Goal: Task Accomplishment & Management: Use online tool/utility

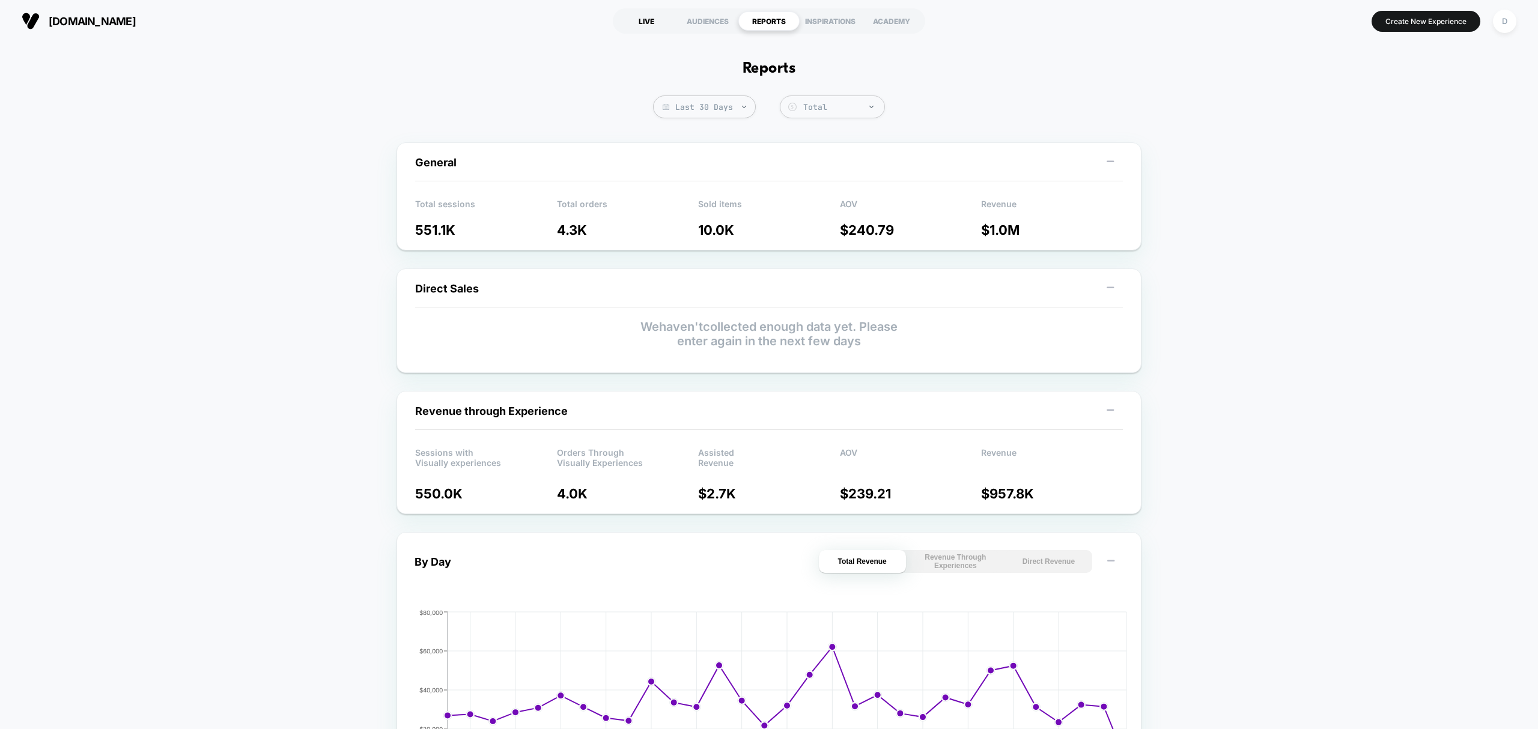
click at [645, 24] on div "LIVE" at bounding box center [646, 20] width 61 height 19
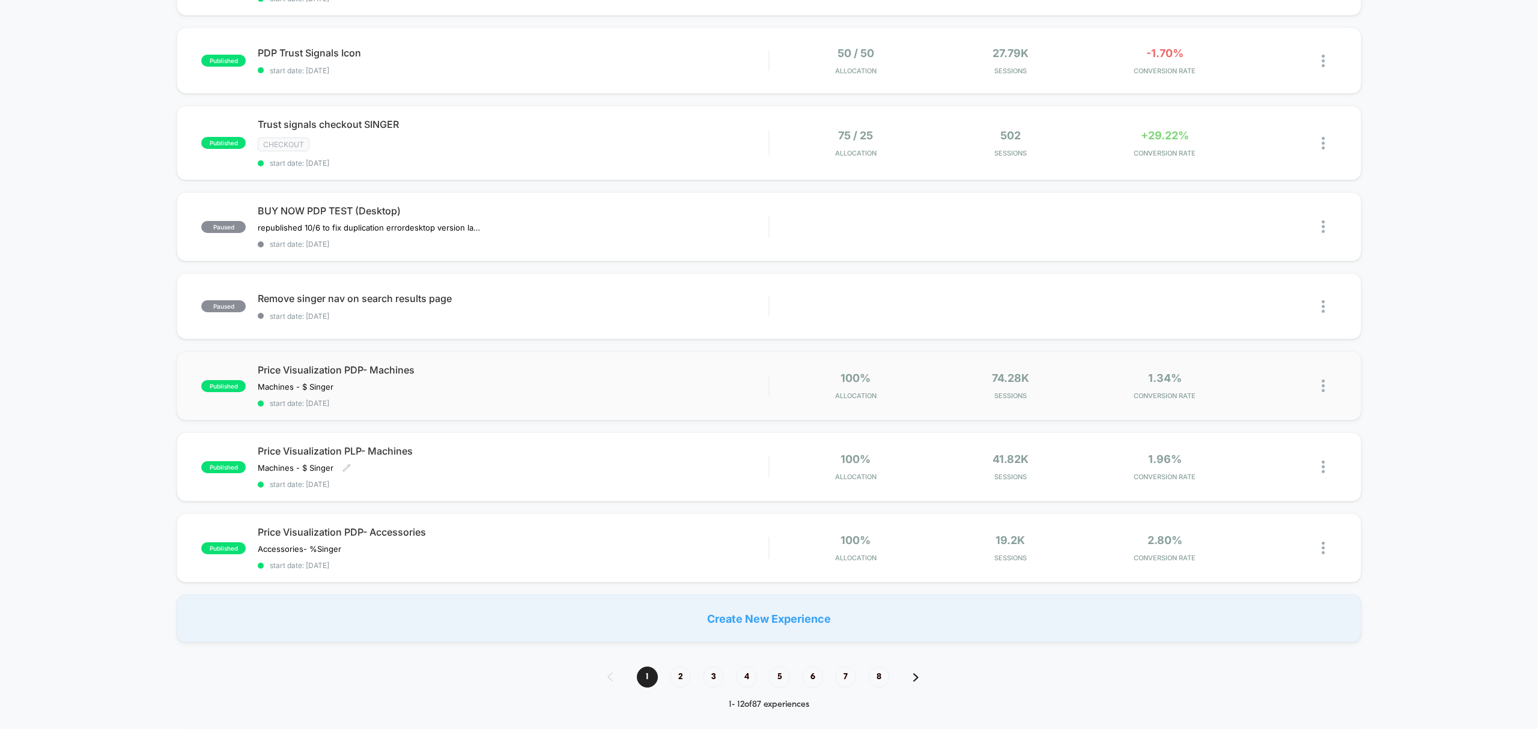
scroll to position [572, 0]
click at [673, 673] on span "2" at bounding box center [680, 677] width 21 height 21
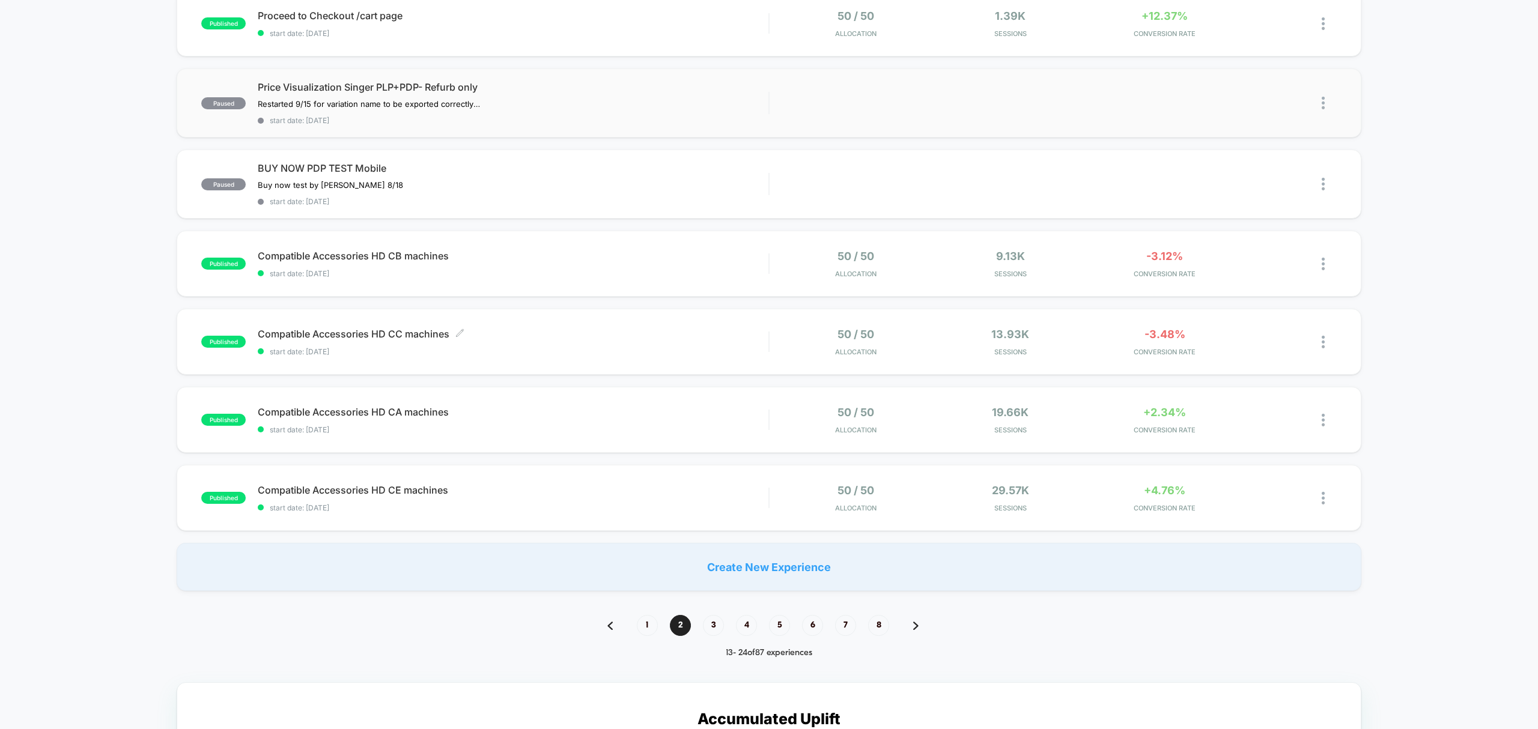
scroll to position [551, 0]
click at [696, 632] on div "1 2 3 4 5 6 7 8" at bounding box center [768, 625] width 347 height 21
click at [714, 620] on span "3" at bounding box center [713, 625] width 21 height 21
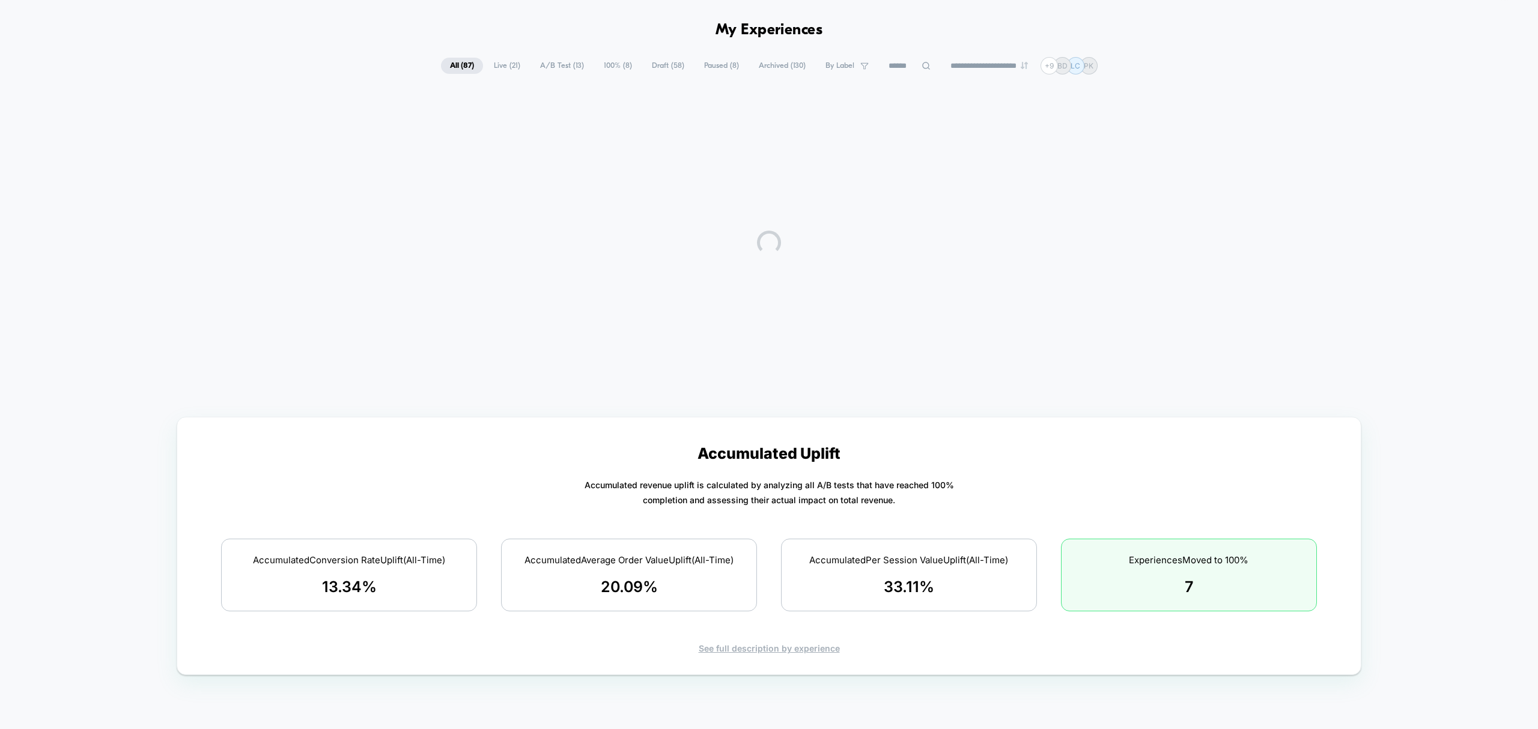
scroll to position [0, 0]
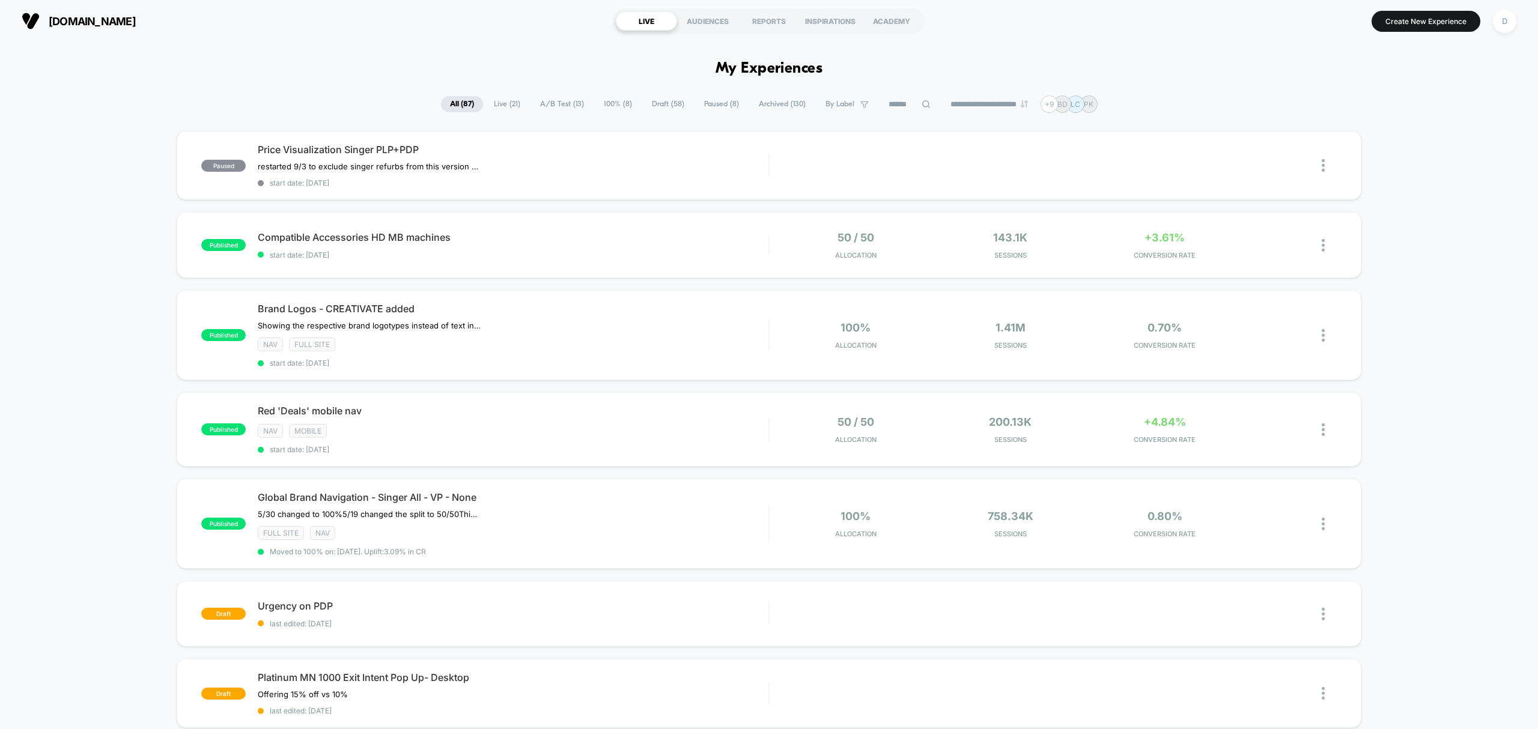
click at [604, 103] on span "100% ( 8 )" at bounding box center [618, 104] width 46 height 16
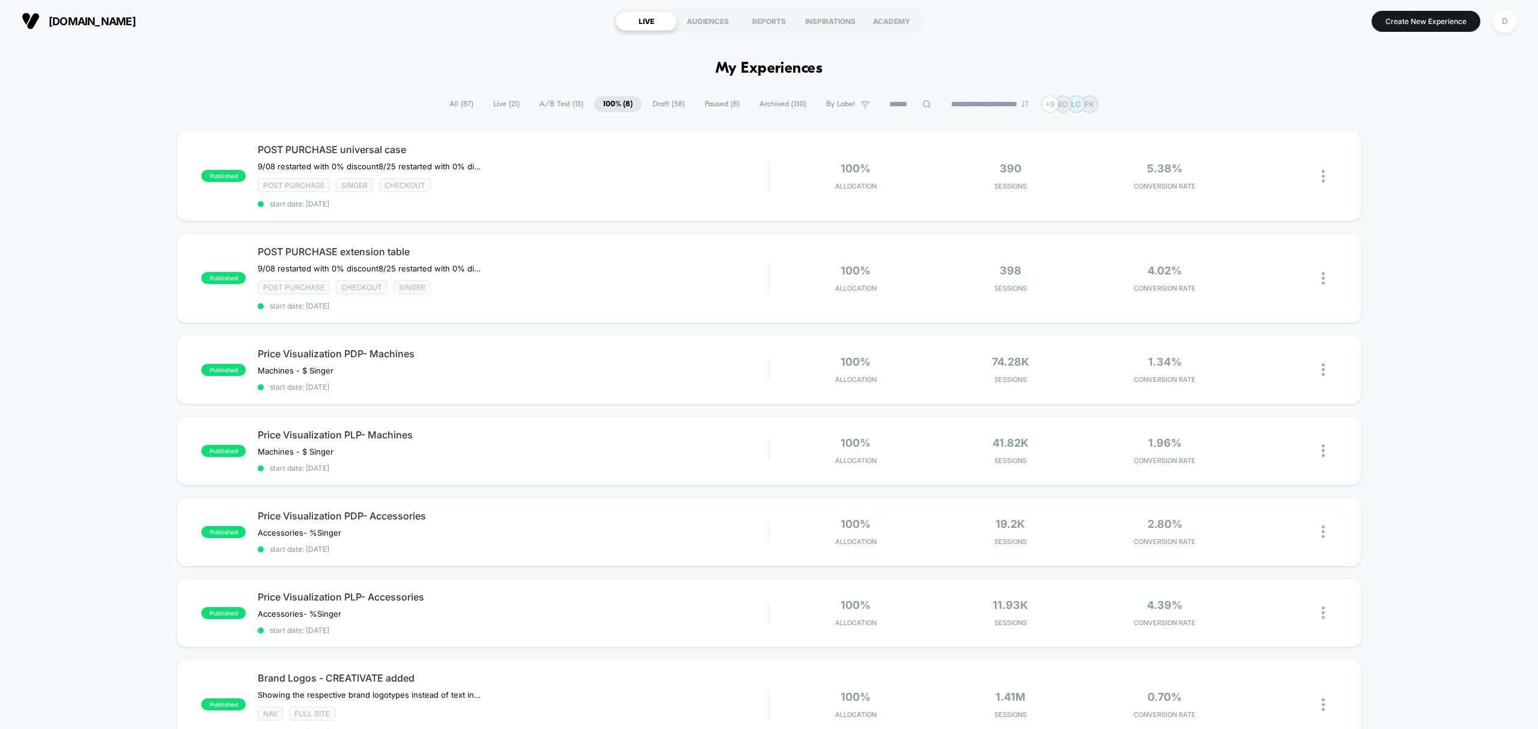
click at [652, 108] on span "Draft ( 58 )" at bounding box center [668, 104] width 50 height 16
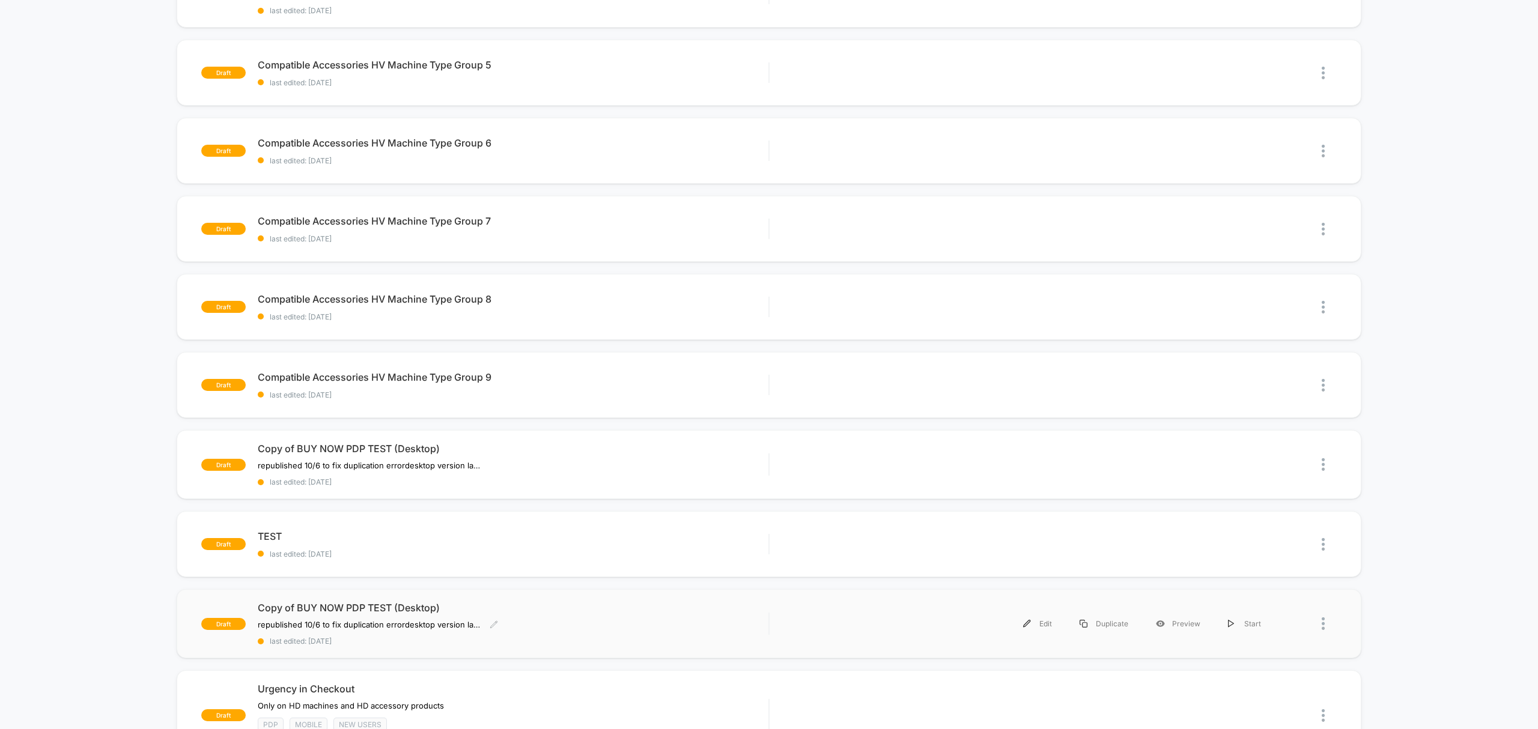
scroll to position [336, 0]
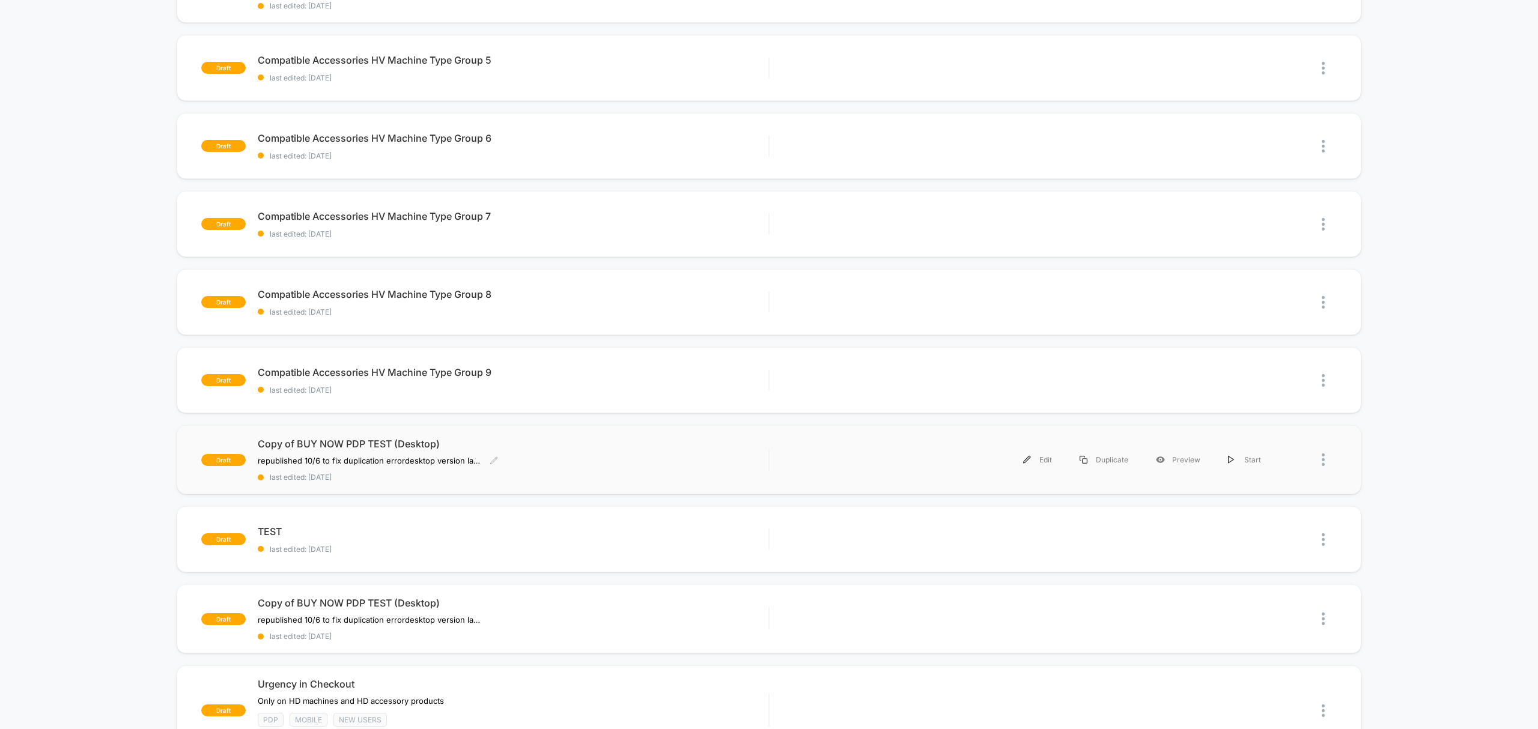
click at [601, 464] on div "republished 10/6 to fix duplication error desktop version launched 8.29 - repub…" at bounding box center [436, 461] width 357 height 10
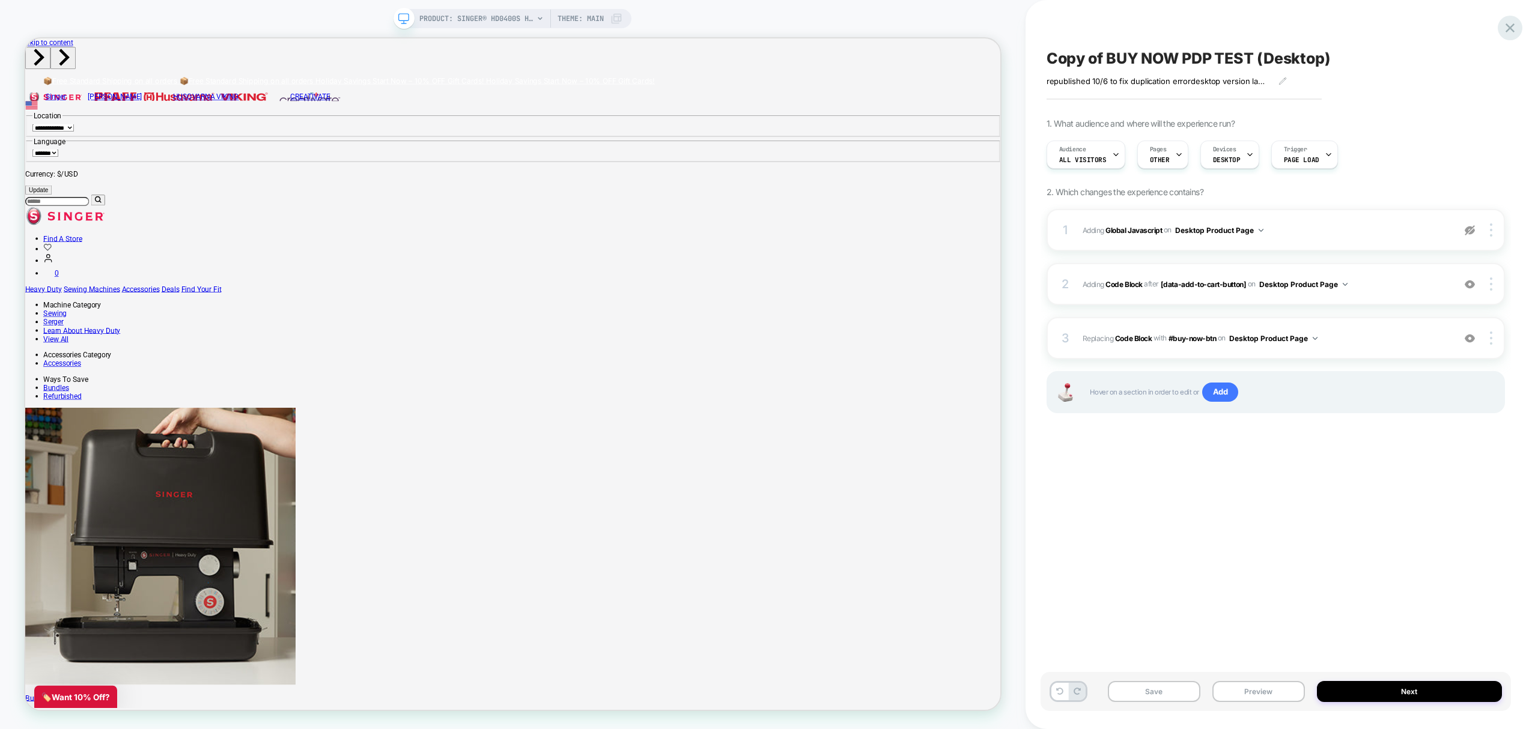
click at [1510, 27] on icon at bounding box center [1509, 27] width 9 height 9
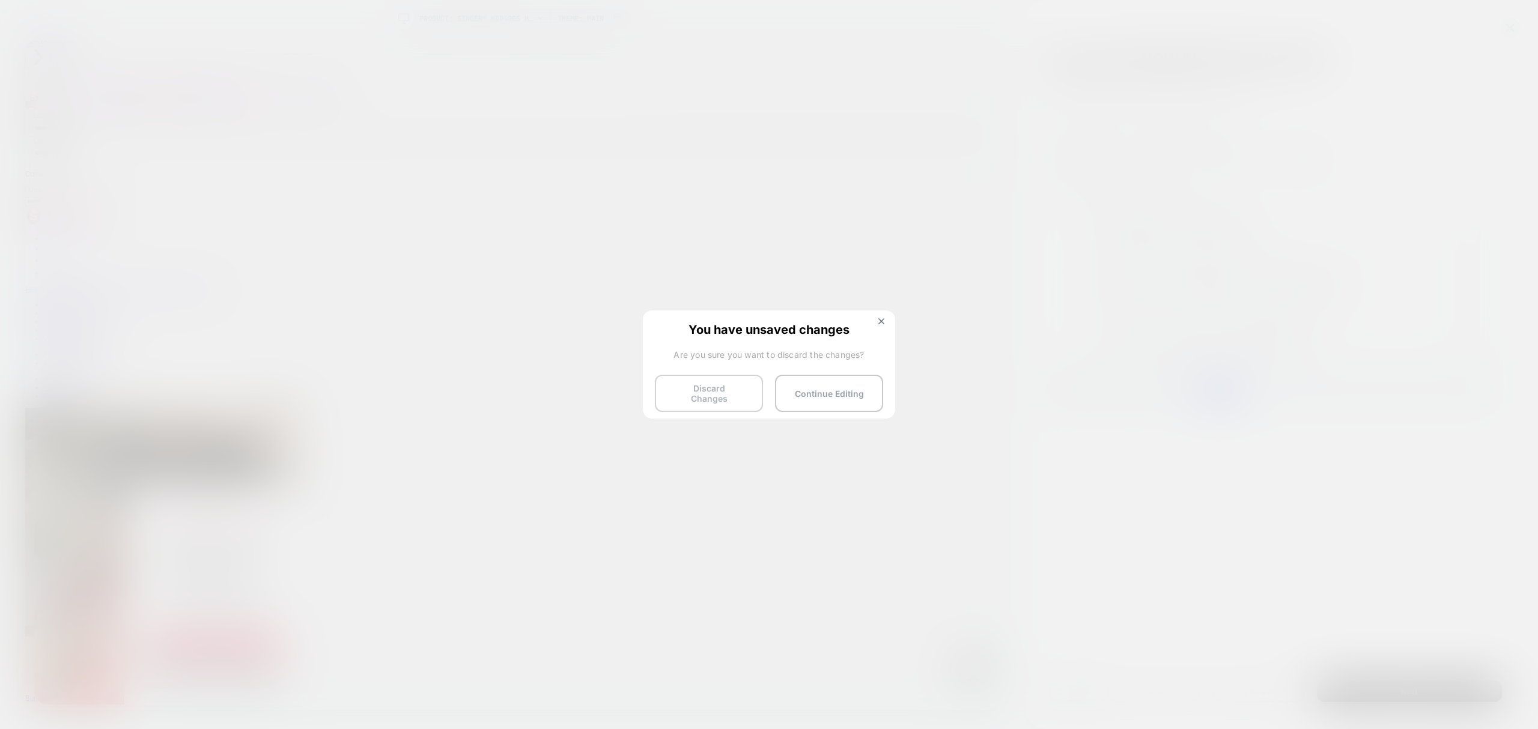
click at [729, 387] on button "Discard Changes" at bounding box center [709, 393] width 108 height 37
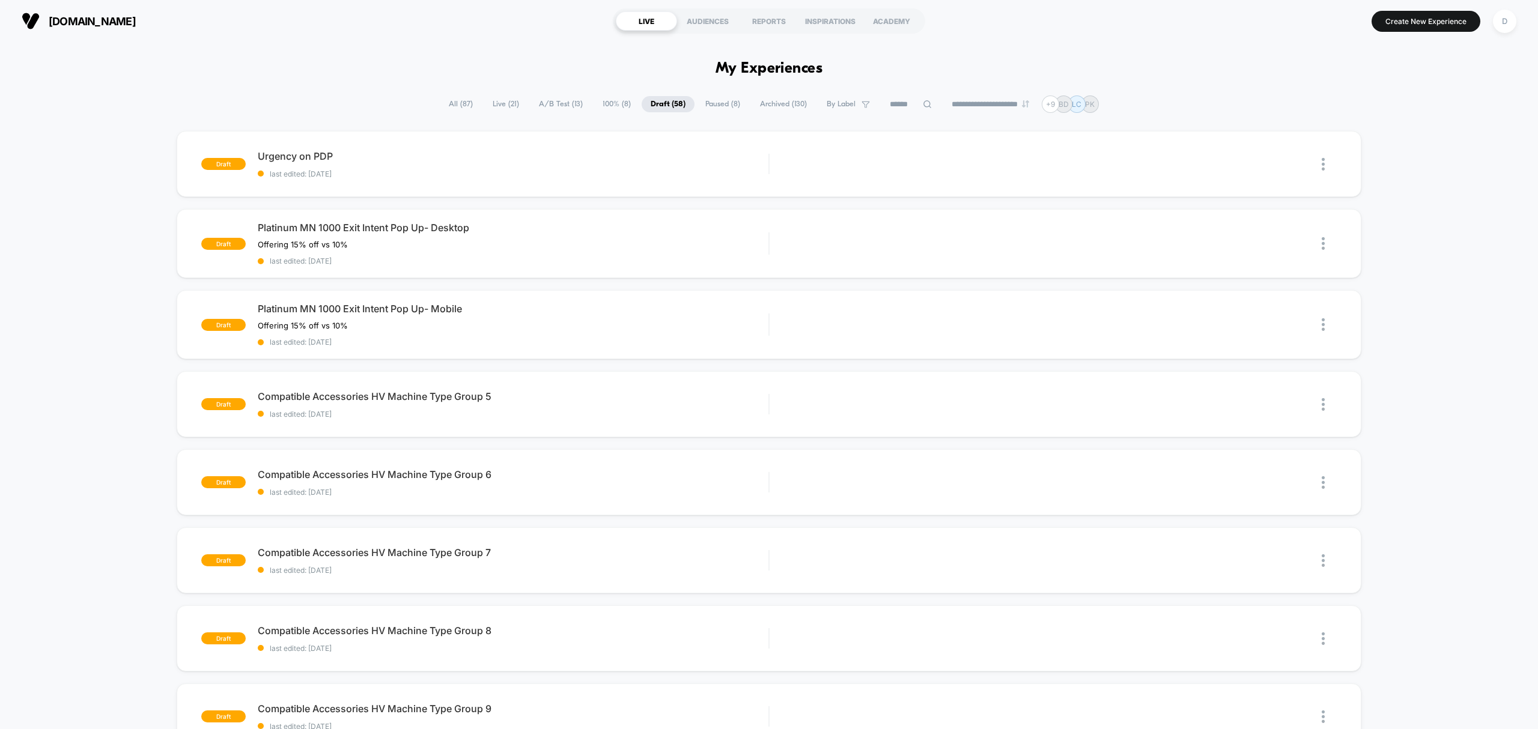
click at [712, 105] on span "Paused ( 8 )" at bounding box center [722, 104] width 53 height 16
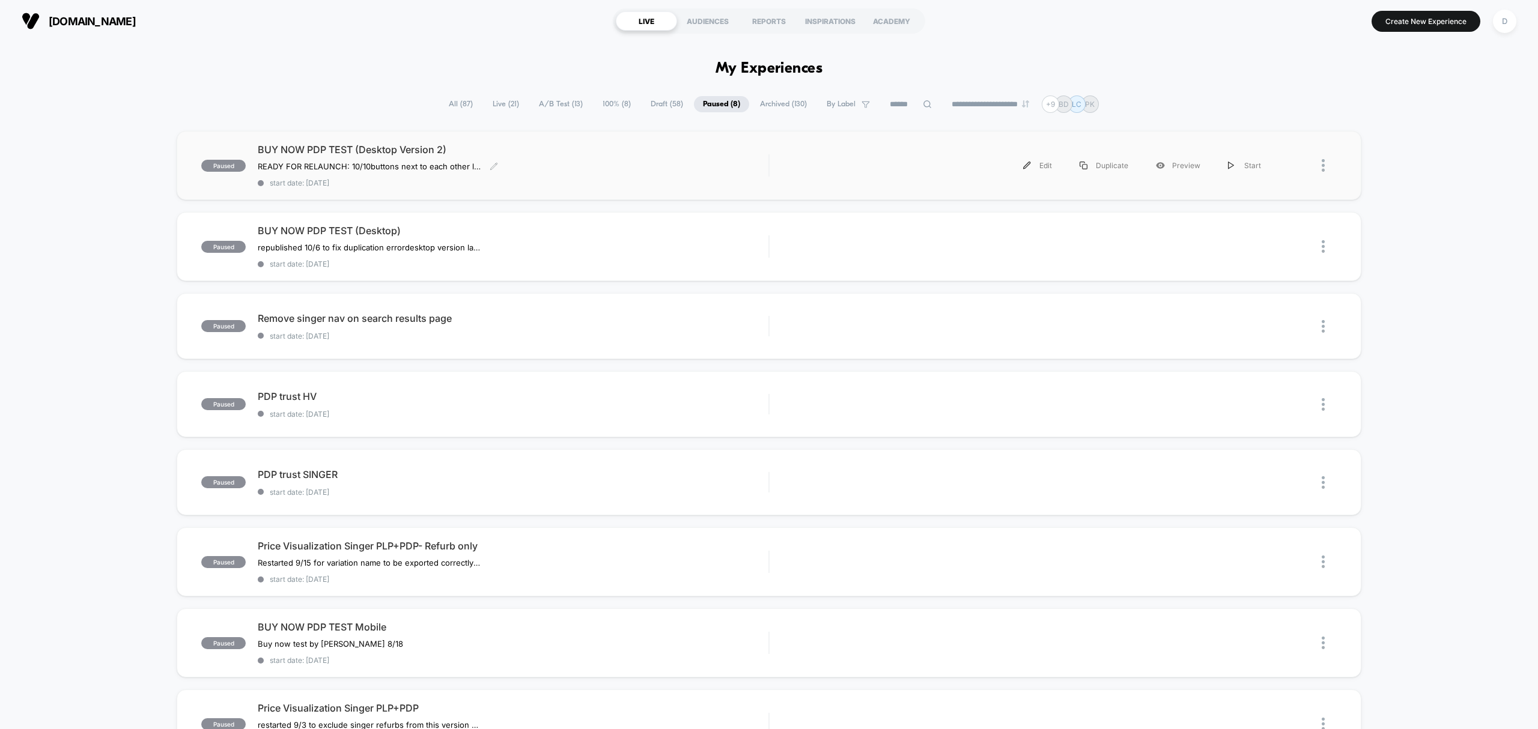
click at [679, 186] on span "start date: [DATE]" at bounding box center [513, 182] width 511 height 9
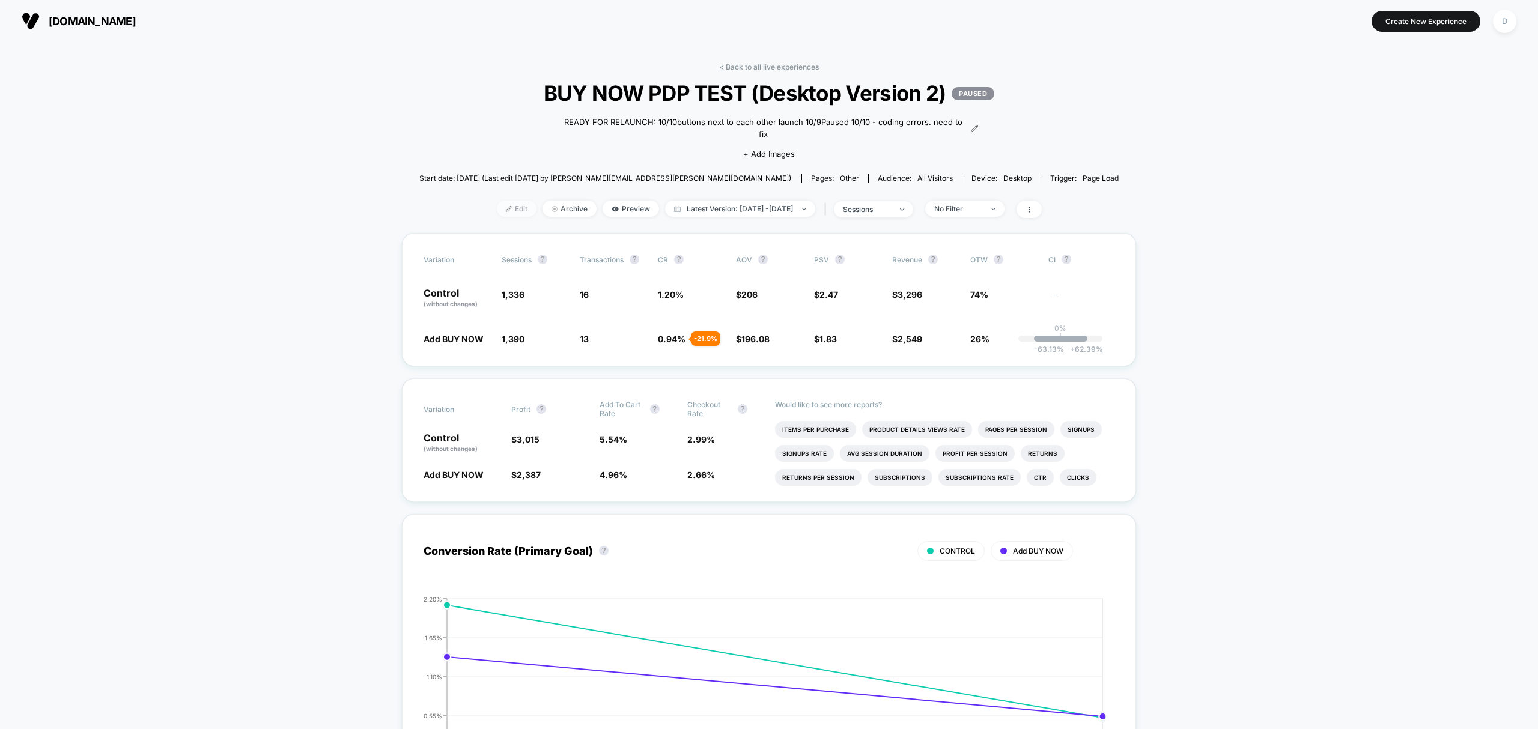
click at [497, 210] on span "Edit" at bounding box center [517, 209] width 40 height 16
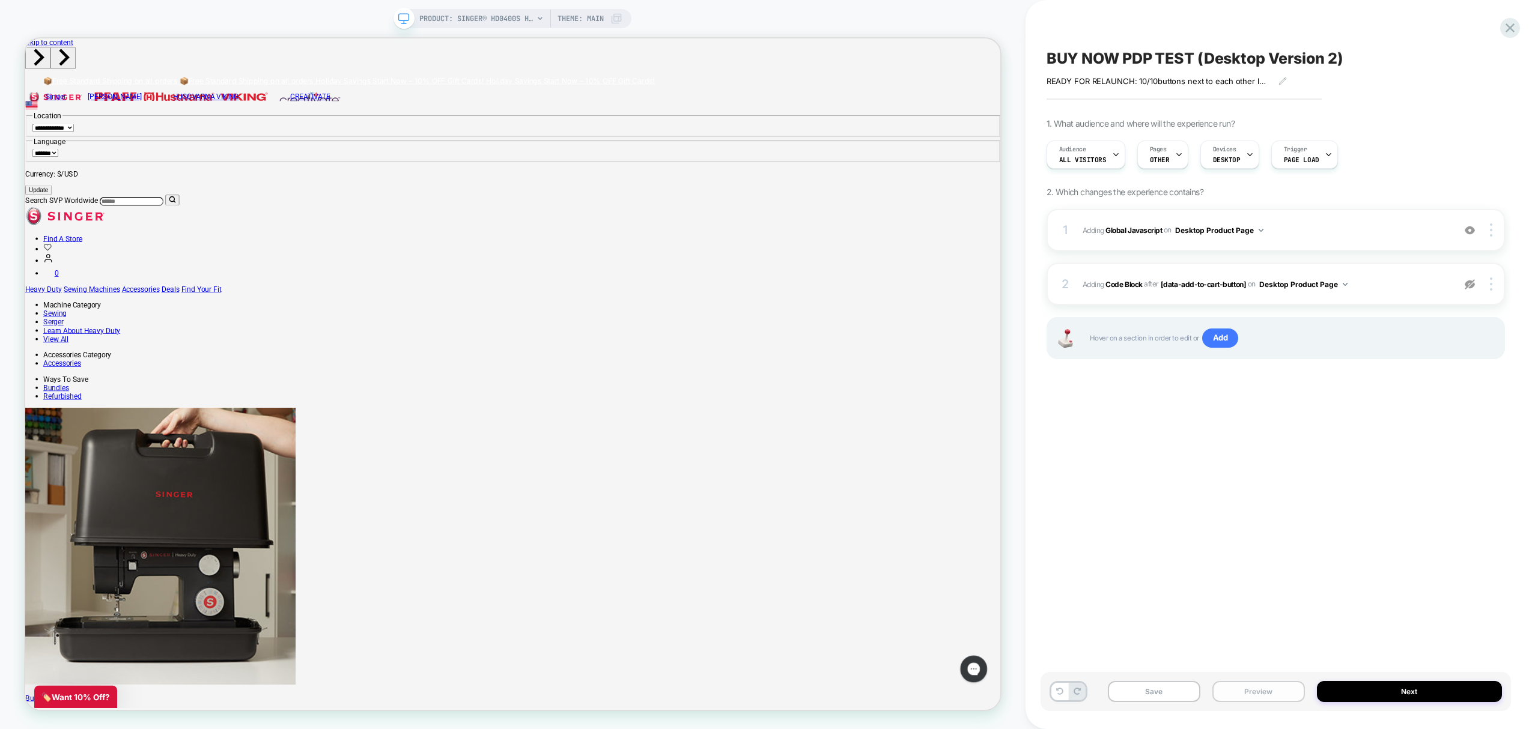
click at [1266, 700] on button "Preview" at bounding box center [1258, 691] width 93 height 21
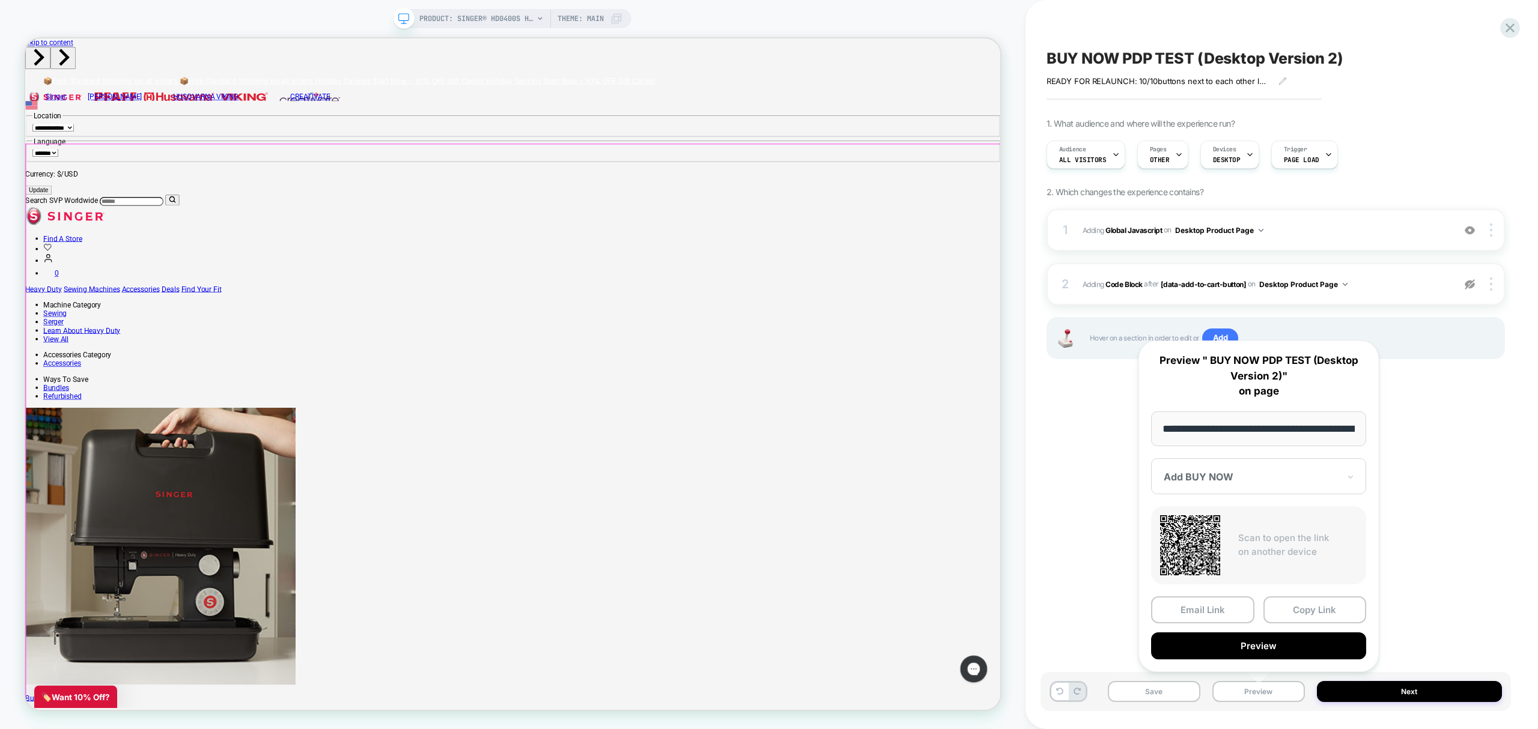
scroll to position [0, 232]
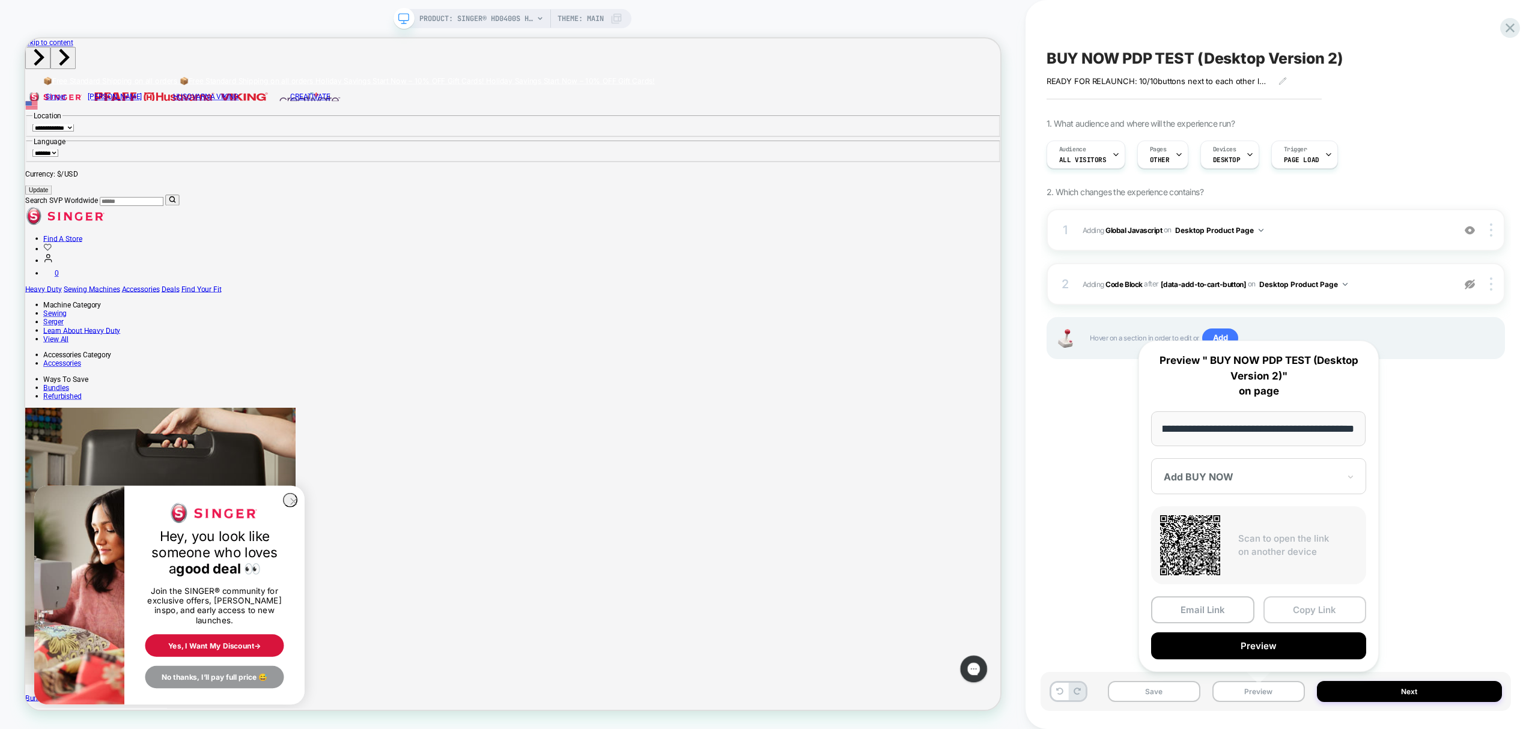
click at [1302, 603] on button "Copy Link" at bounding box center [1314, 610] width 103 height 27
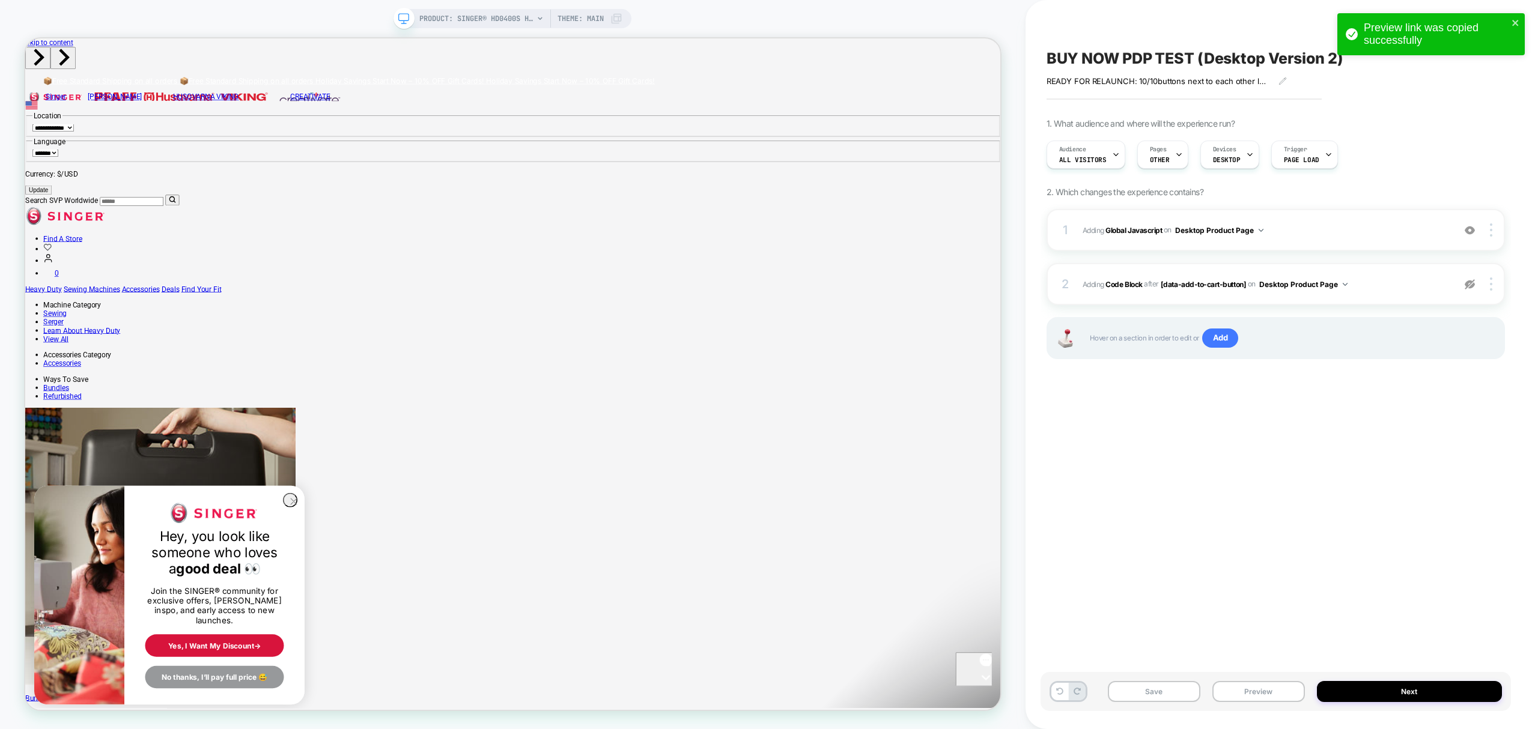
scroll to position [0, 0]
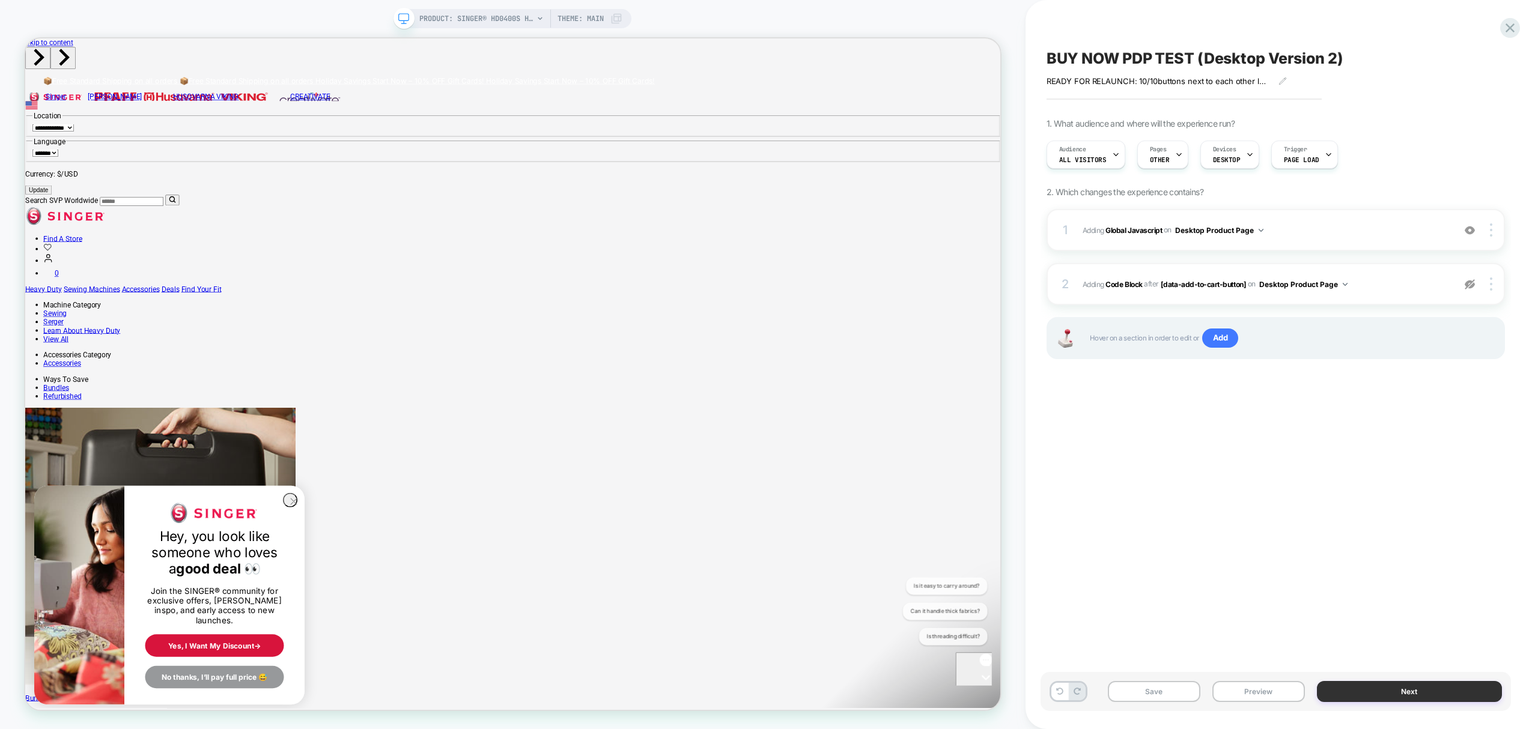
click at [1379, 692] on button "Next" at bounding box center [1409, 691] width 185 height 21
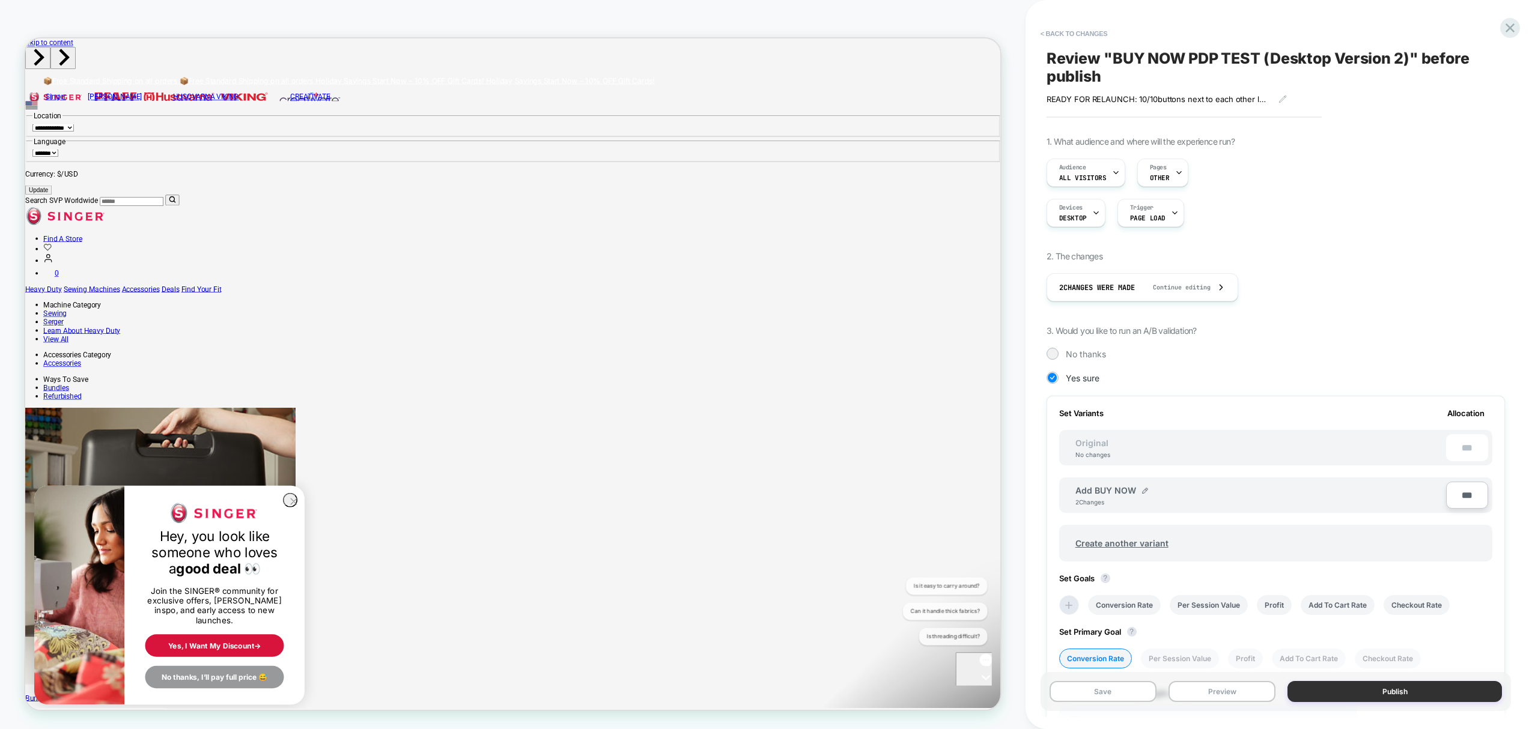
click at [1371, 693] on button "Publish" at bounding box center [1394, 691] width 214 height 21
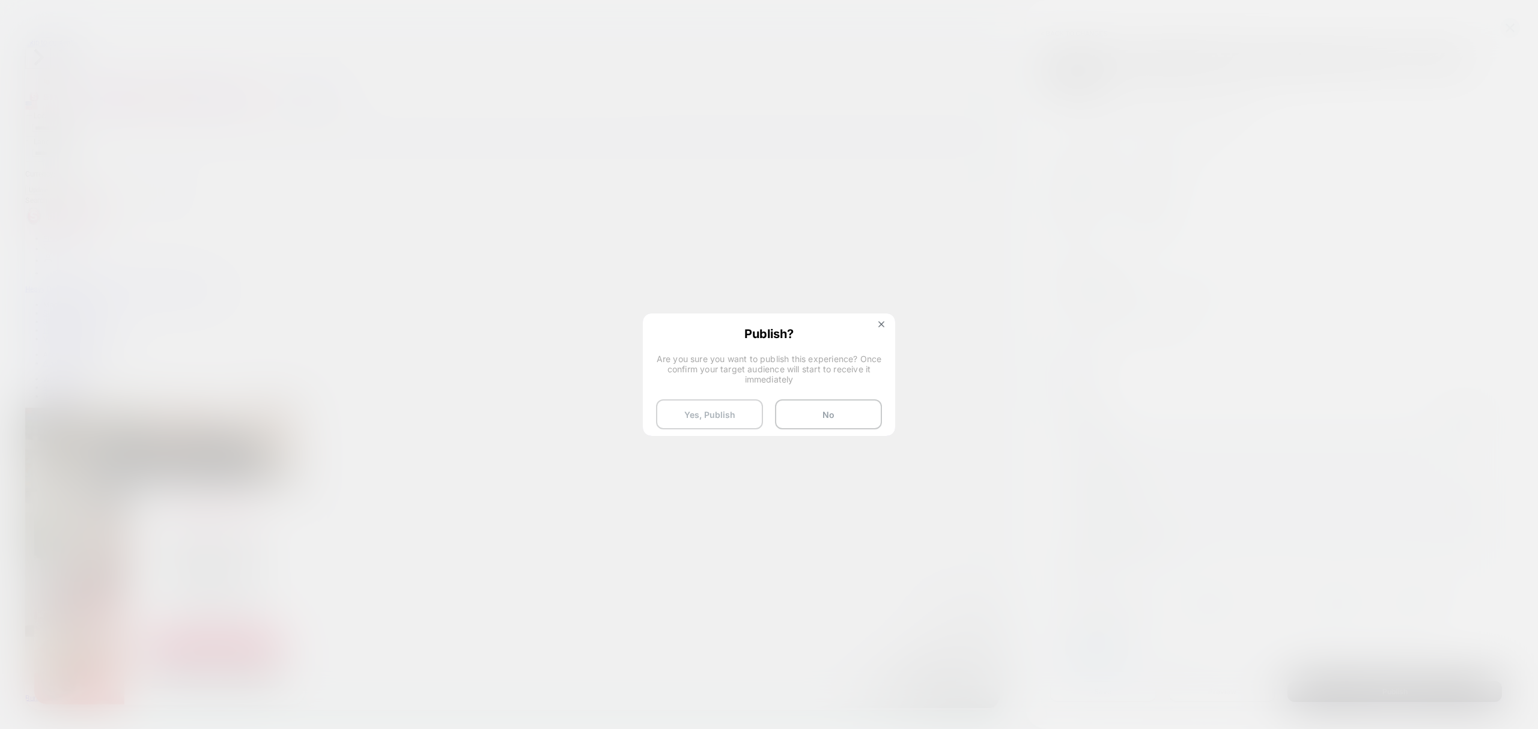
click at [678, 407] on button "Yes, Publish" at bounding box center [709, 415] width 107 height 30
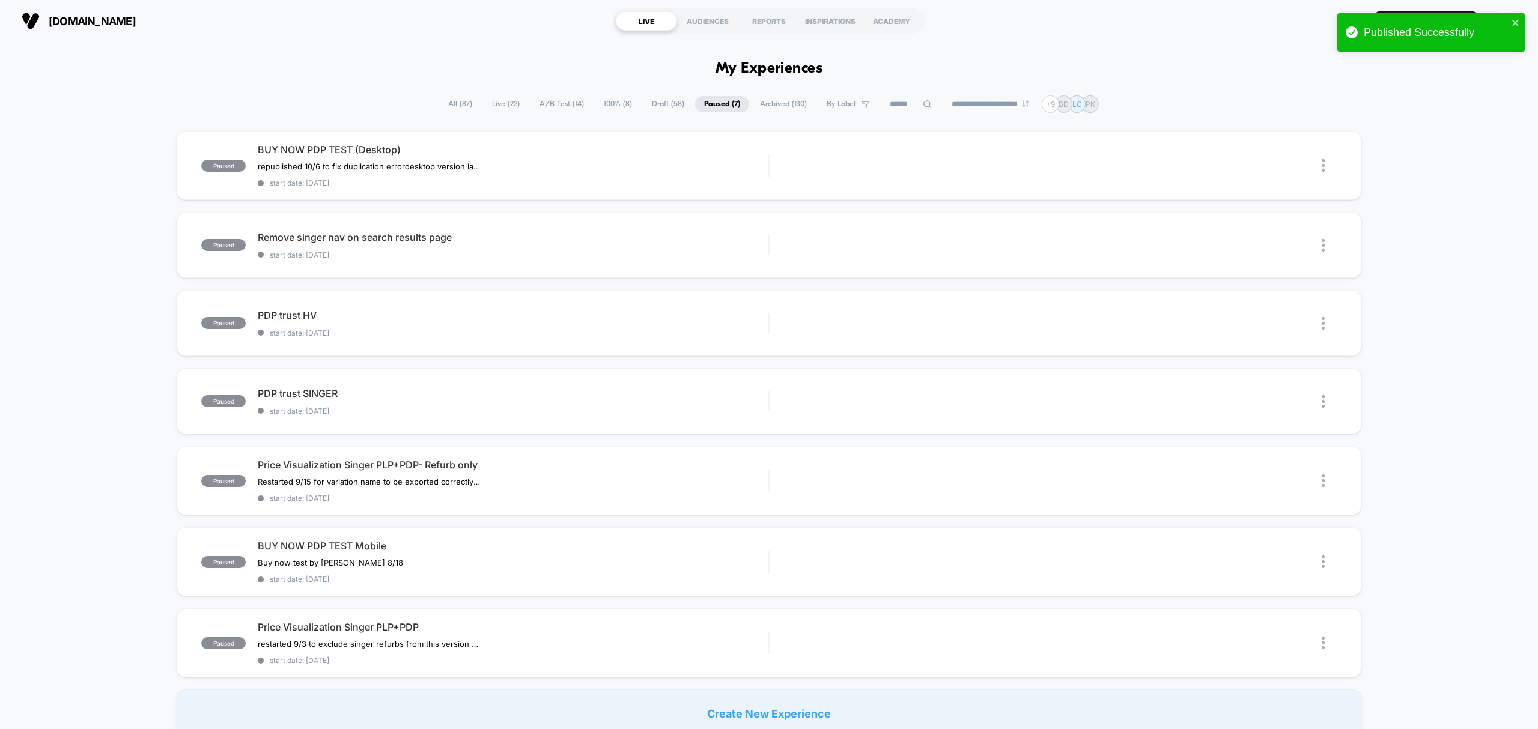
click at [448, 108] on span "All ( 87 )" at bounding box center [460, 104] width 42 height 16
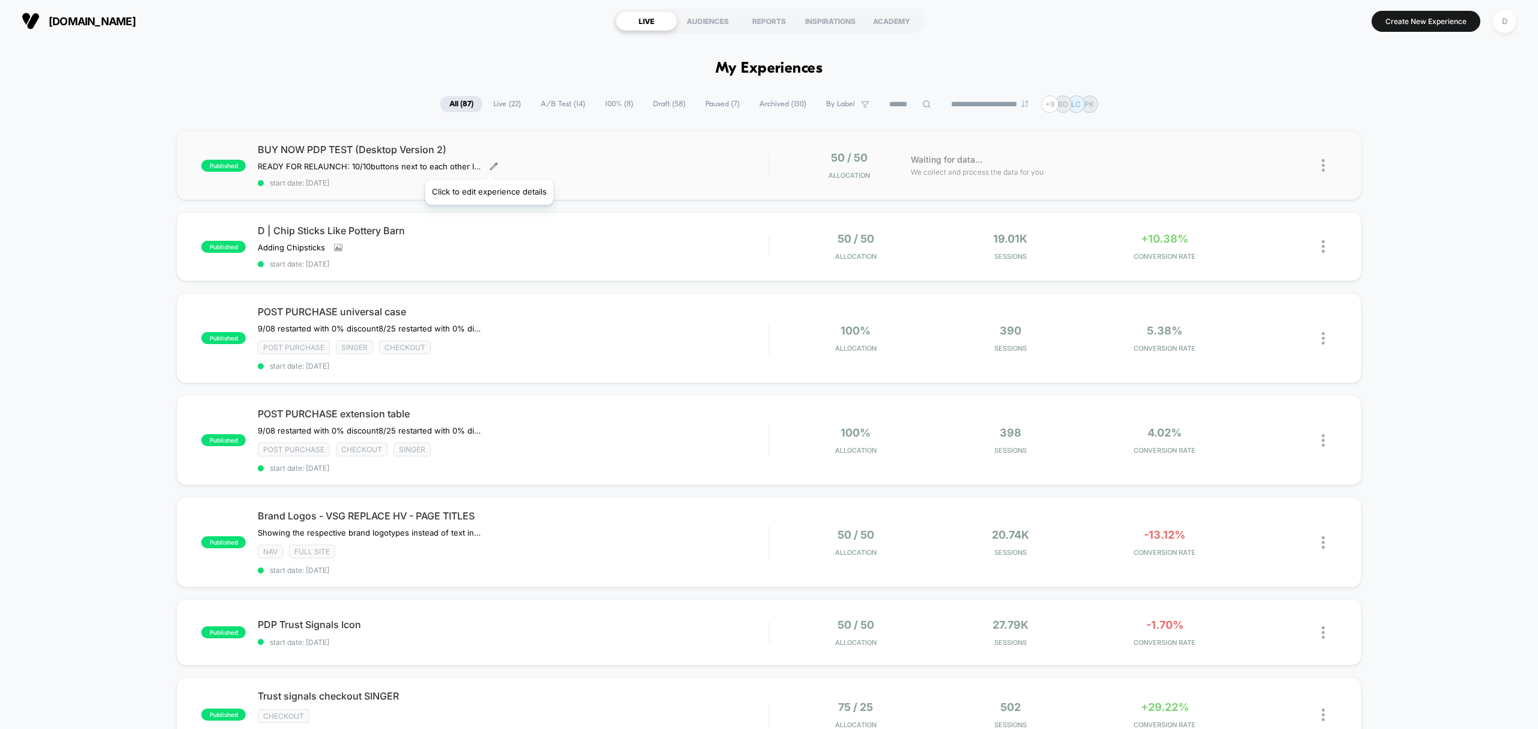
click at [490, 165] on icon at bounding box center [494, 166] width 8 height 8
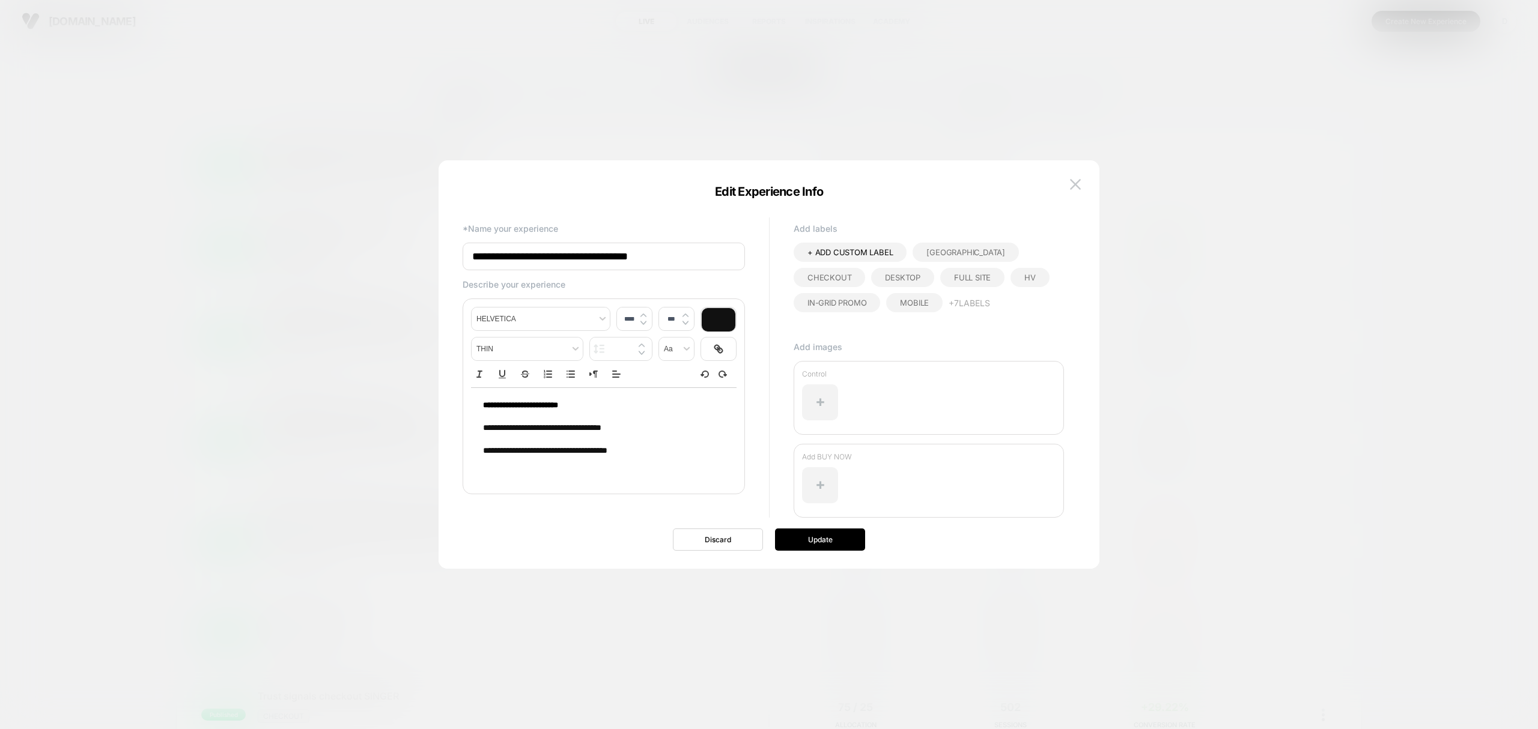
type input "****"
click at [481, 410] on div "**********" at bounding box center [604, 428] width 266 height 81
drag, startPoint x: 550, startPoint y: 407, endPoint x: 464, endPoint y: 401, distance: 86.1
click at [464, 401] on div "**********" at bounding box center [604, 397] width 282 height 196
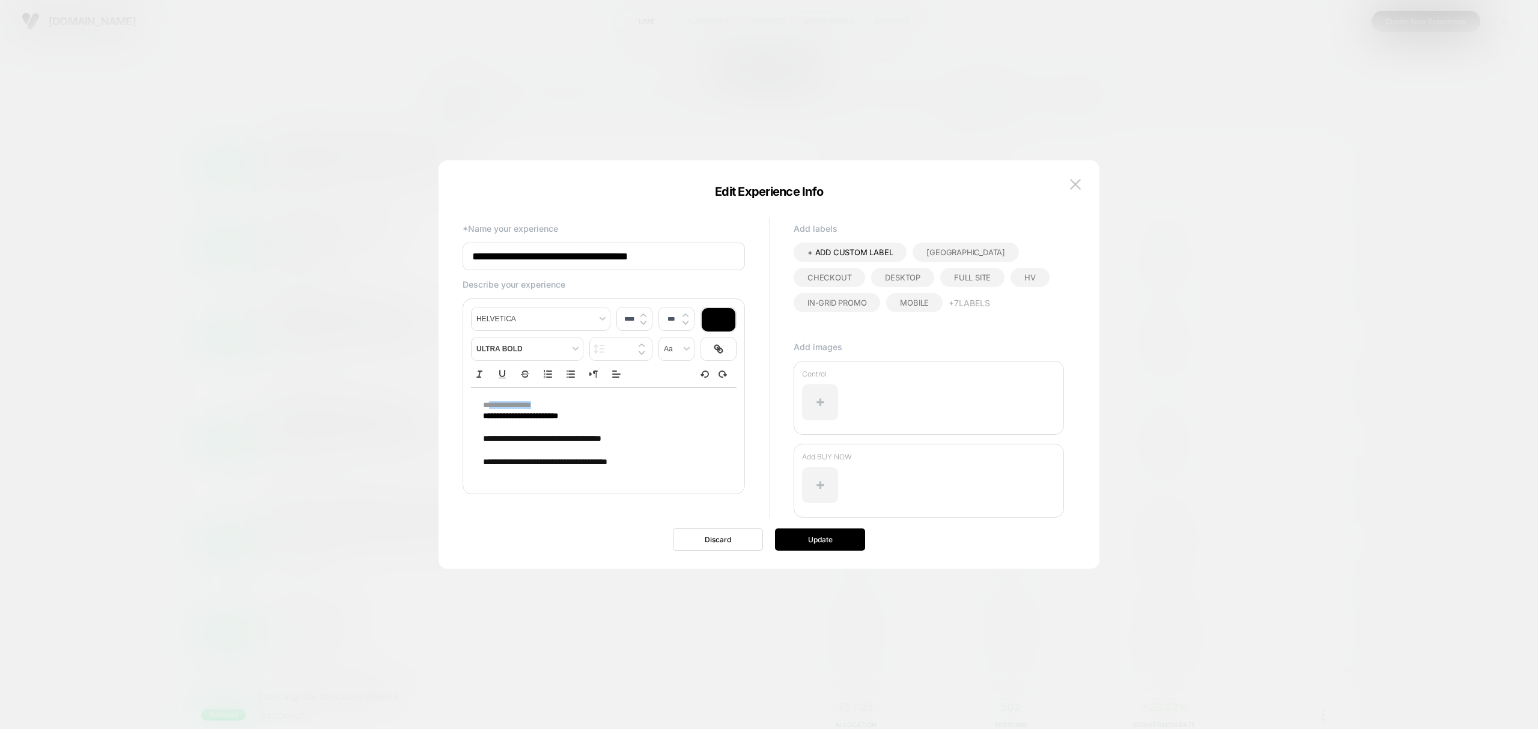
drag, startPoint x: 556, startPoint y: 407, endPoint x: 562, endPoint y: 398, distance: 11.2
click at [562, 398] on div "**********" at bounding box center [604, 434] width 266 height 93
click at [642, 318] on img at bounding box center [643, 315] width 6 height 5
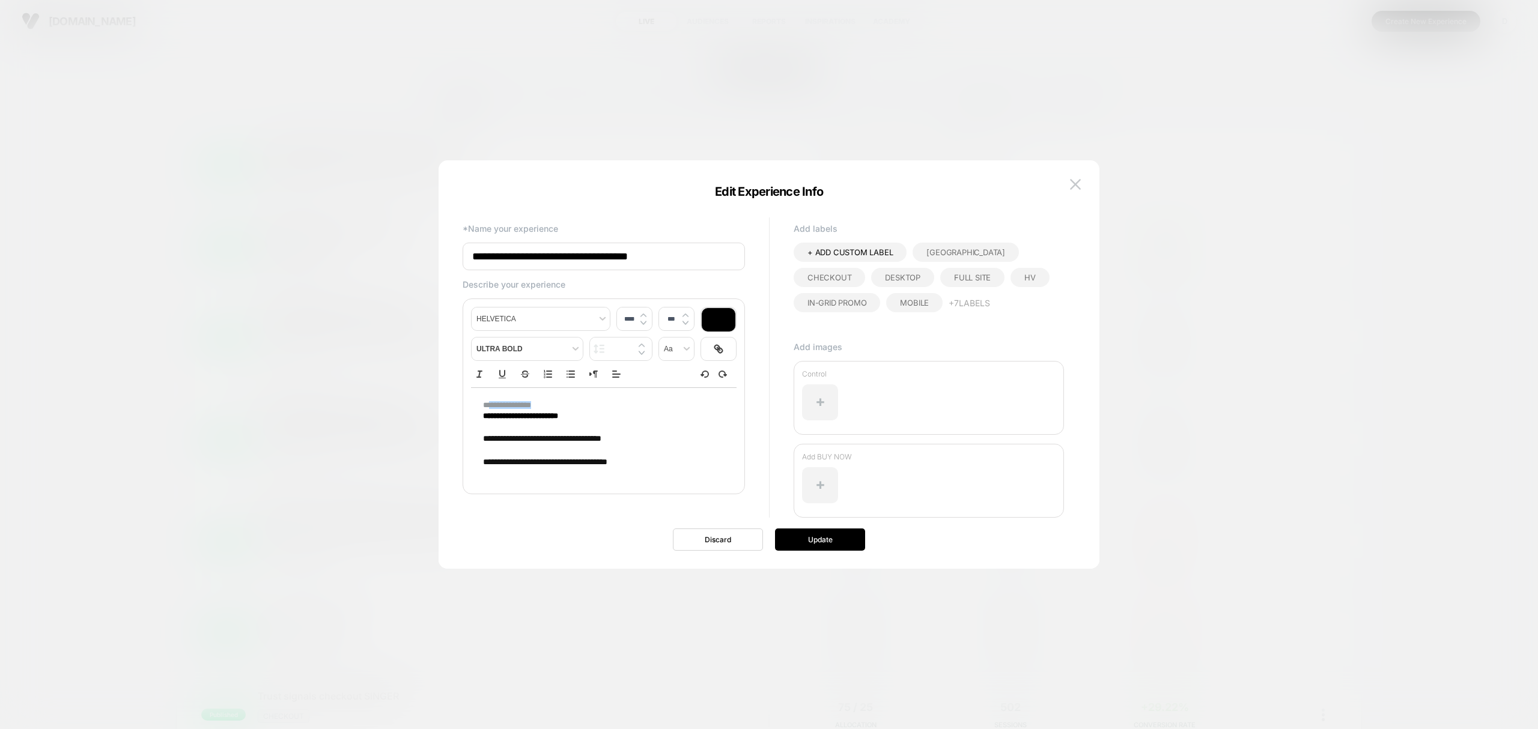
click at [642, 318] on img at bounding box center [643, 315] width 6 height 5
type input "****"
click at [794, 531] on button "Update" at bounding box center [820, 540] width 90 height 22
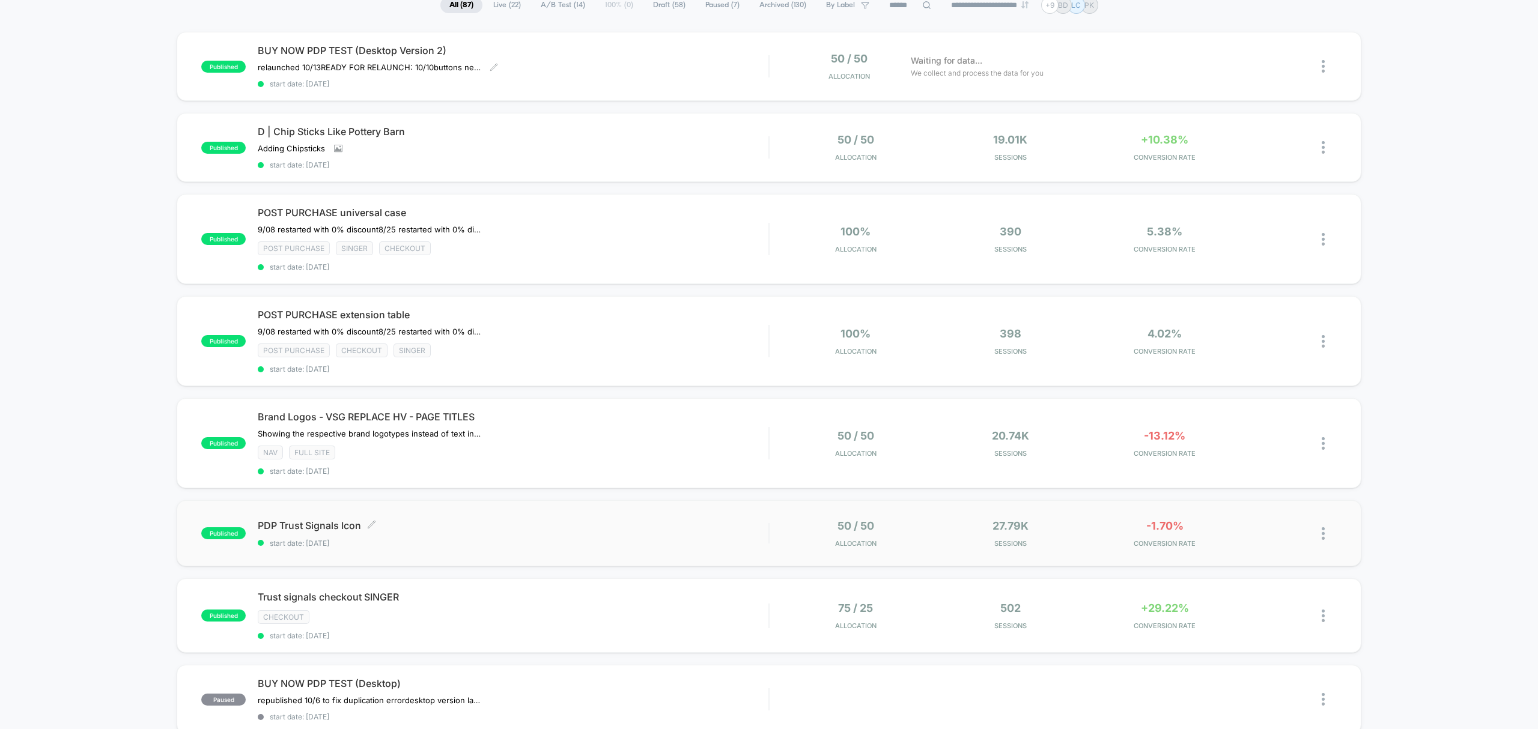
scroll to position [99, 0]
drag, startPoint x: 518, startPoint y: 598, endPoint x: 401, endPoint y: 728, distance: 174.4
